Goal: Find contact information

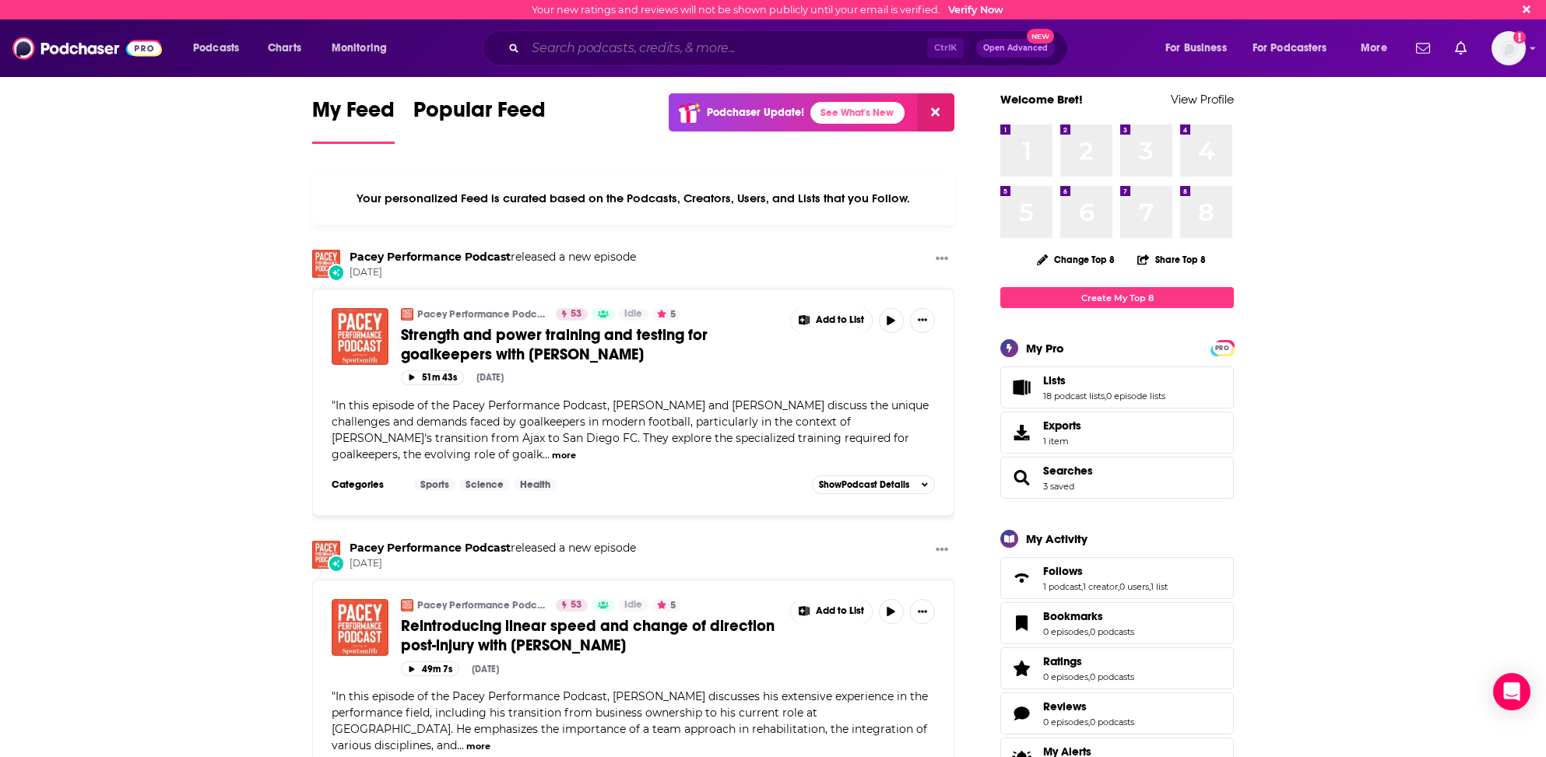
click at [533, 40] on input "Search podcasts, credits, & more..." at bounding box center [726, 48] width 402 height 25
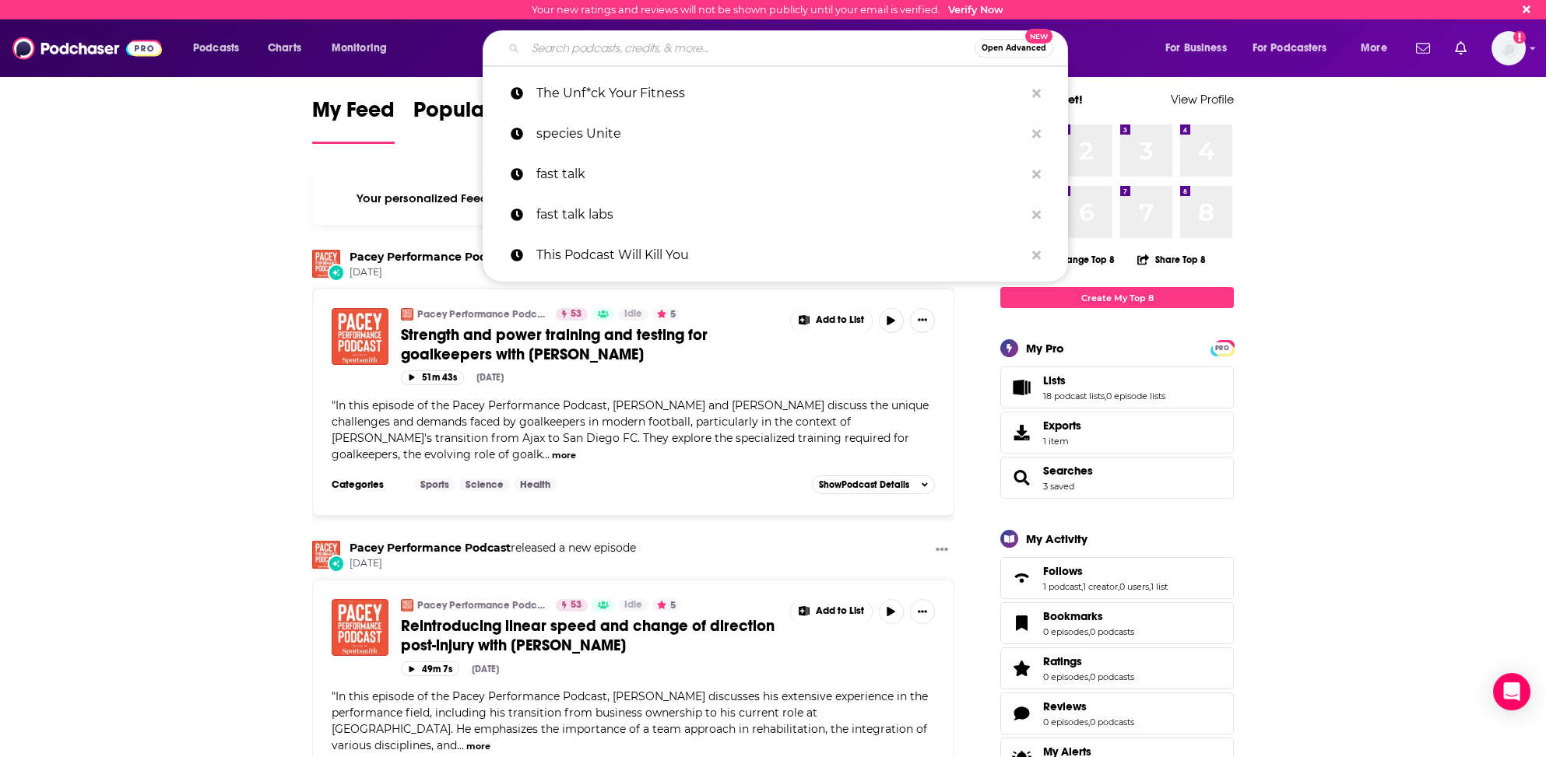
paste input "[PERSON_NAME]"
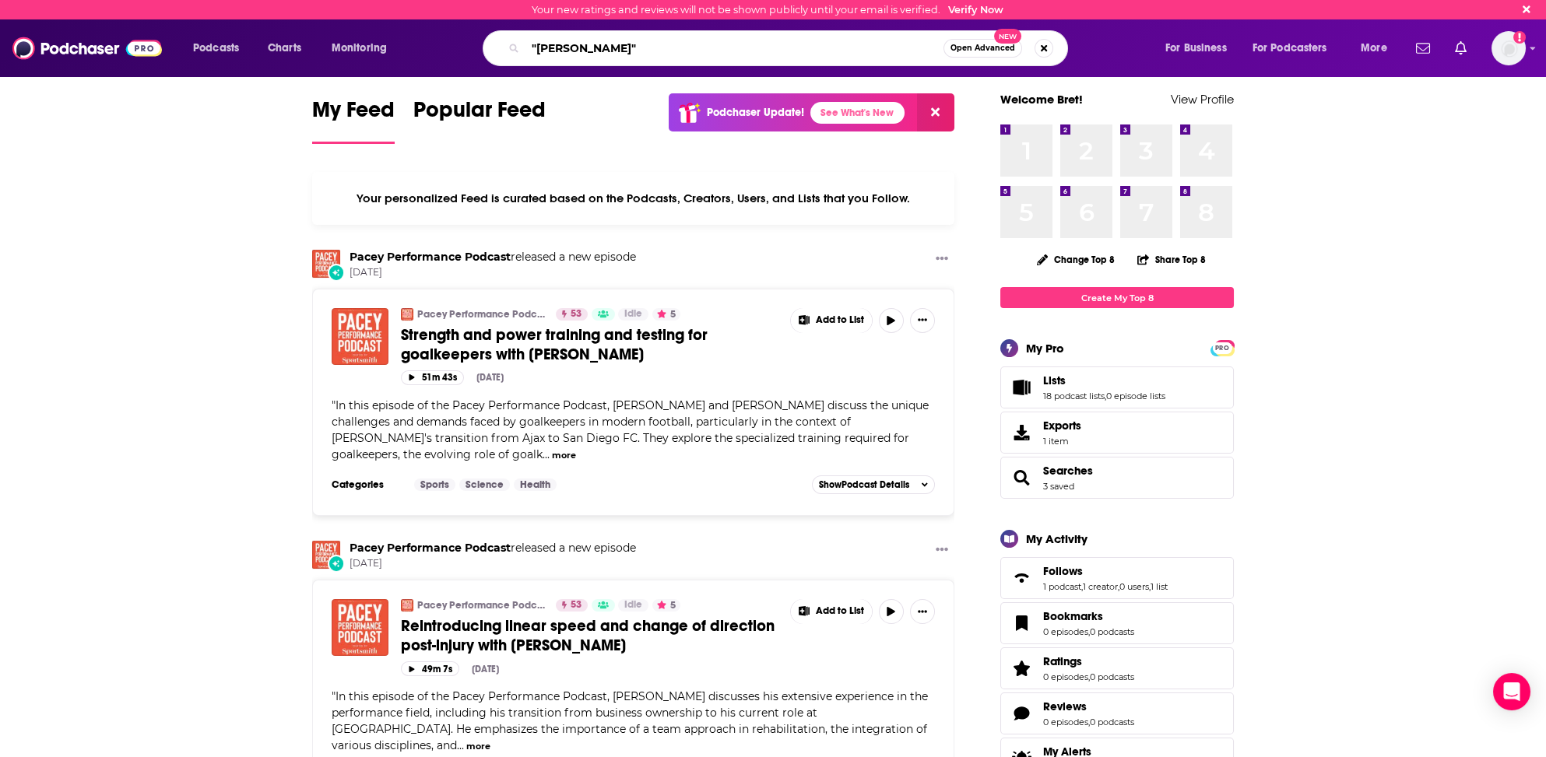
type input ""[PERSON_NAME]""
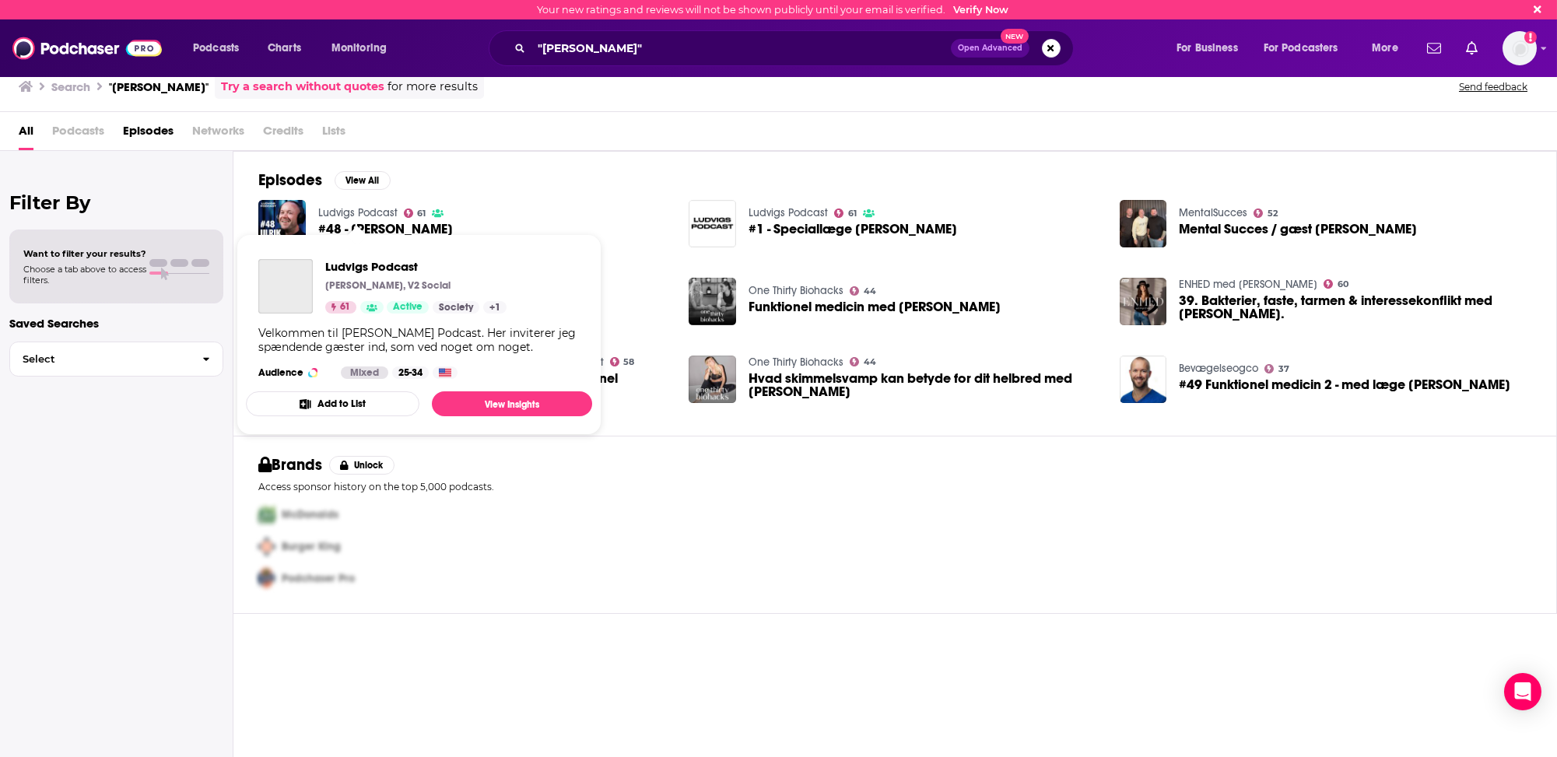
click at [346, 209] on link "Ludvigs Podcast" at bounding box center [357, 212] width 79 height 13
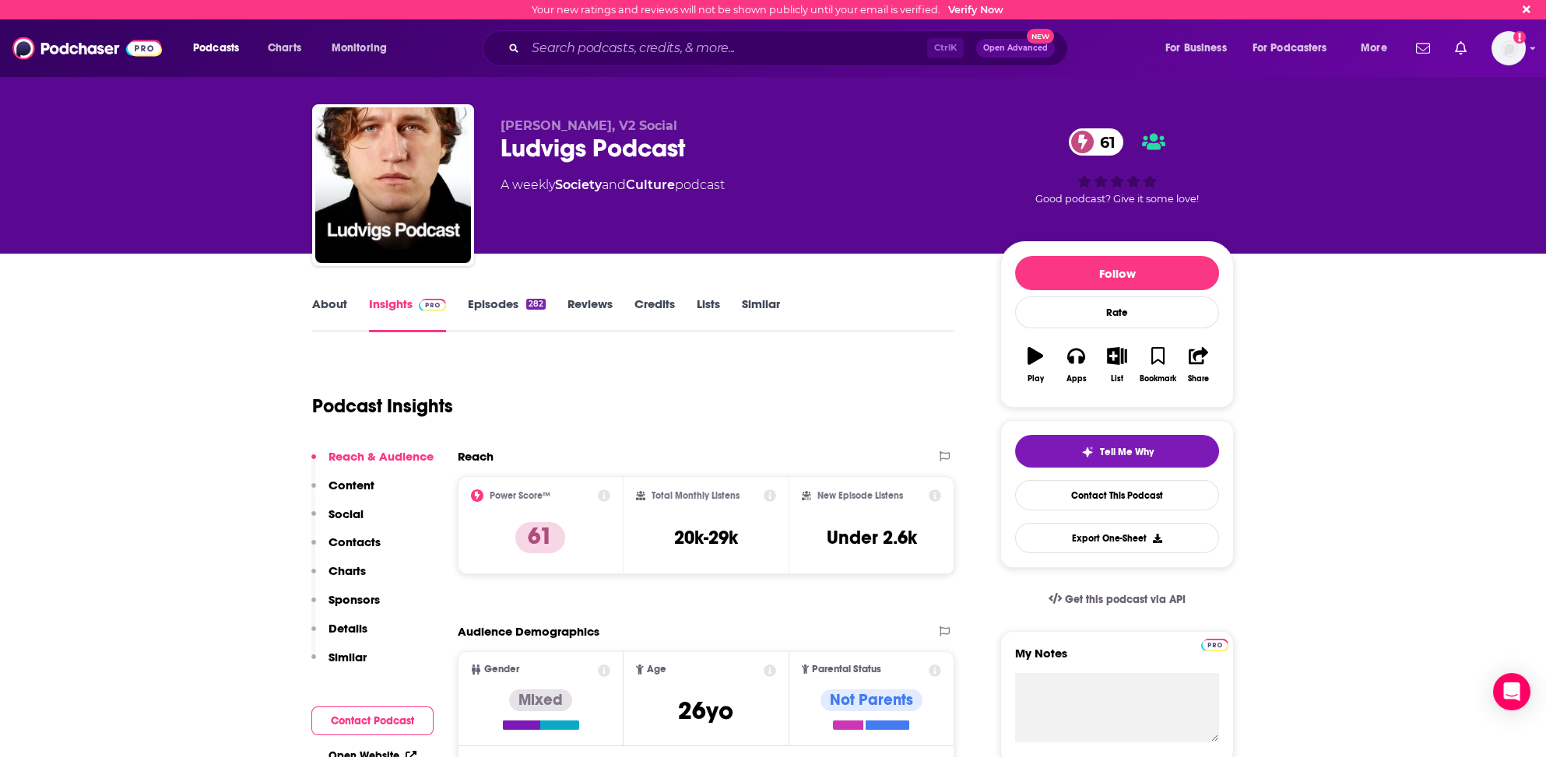
click at [354, 540] on p "Contacts" at bounding box center [354, 542] width 52 height 15
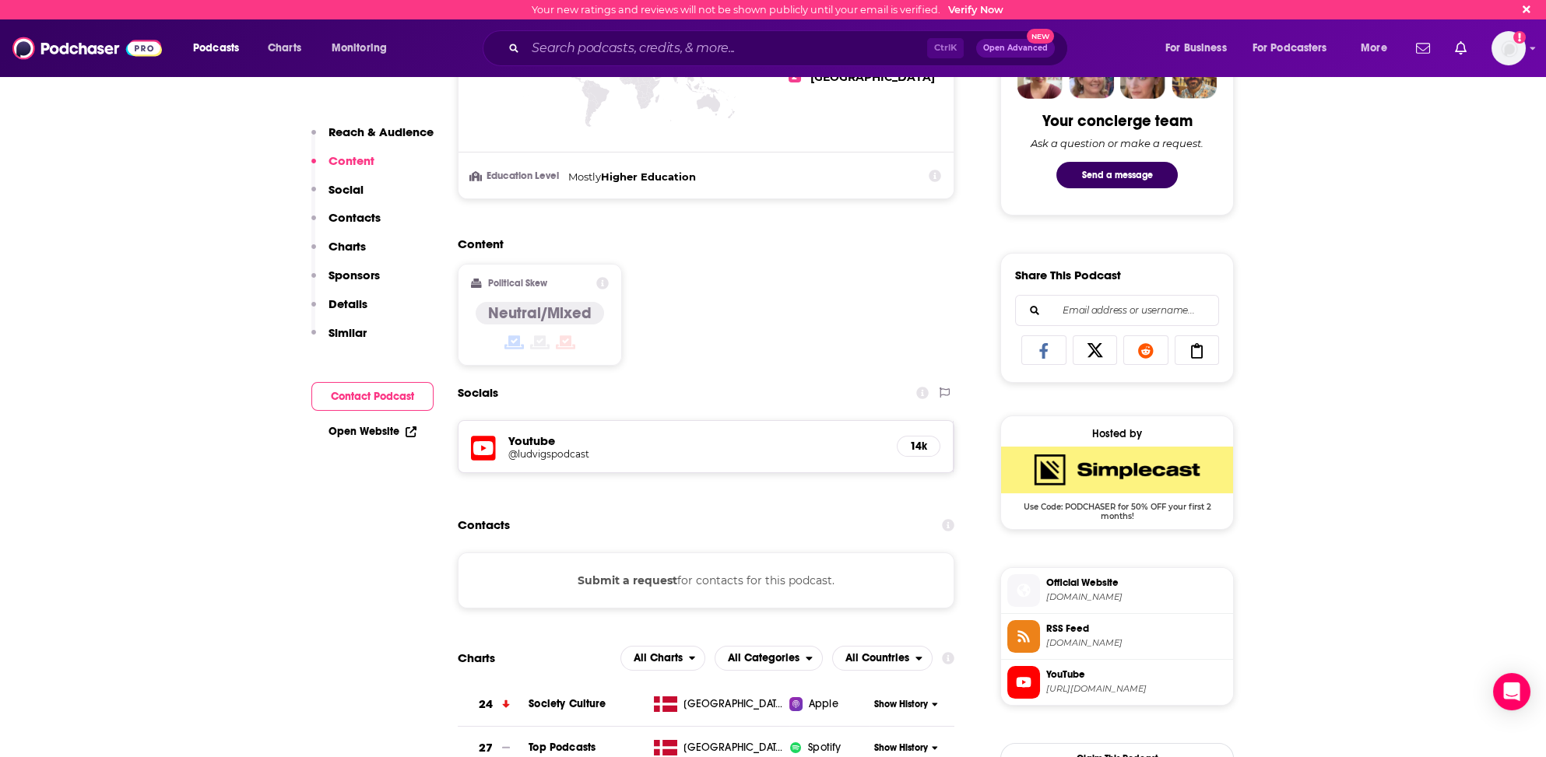
scroll to position [761, 0]
